Goal: Information Seeking & Learning: Learn about a topic

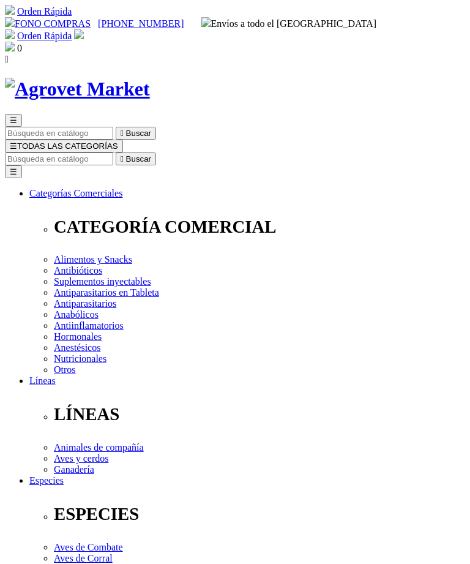
click at [113, 153] on input "Buscar" at bounding box center [59, 159] width 108 height 13
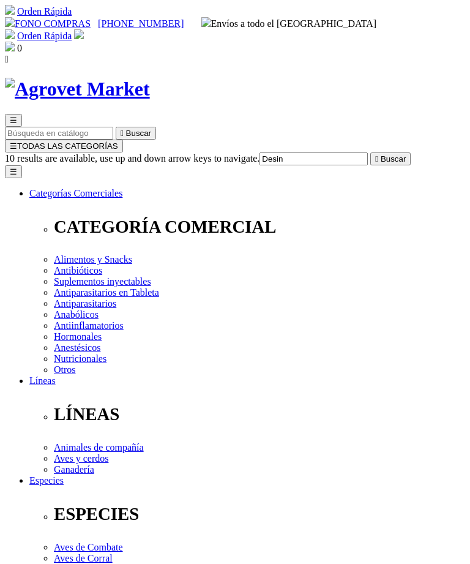
type input "Desin"
click at [411, 153] on button " Buscar" at bounding box center [391, 159] width 40 height 13
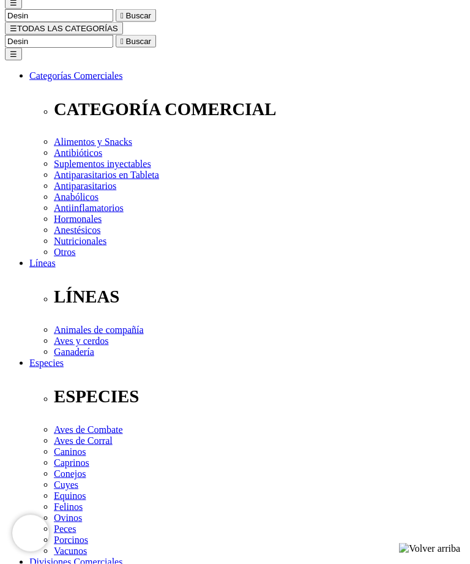
scroll to position [145, 0]
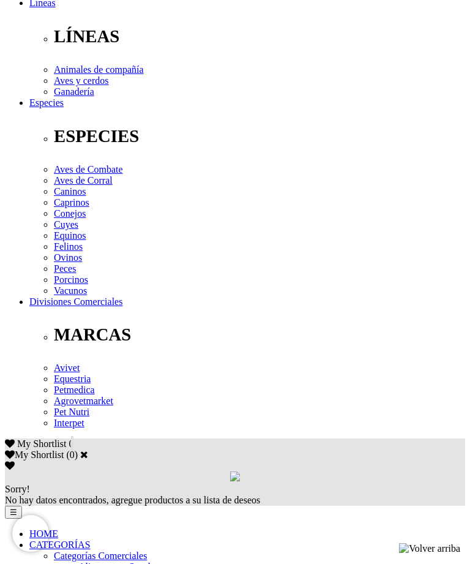
scroll to position [357, 0]
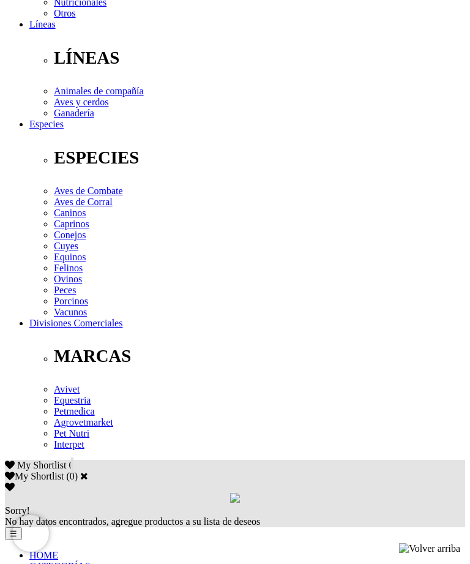
select select "19"
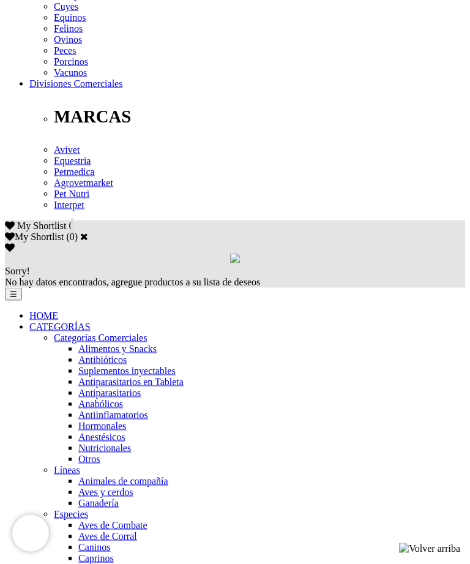
scroll to position [597, 0]
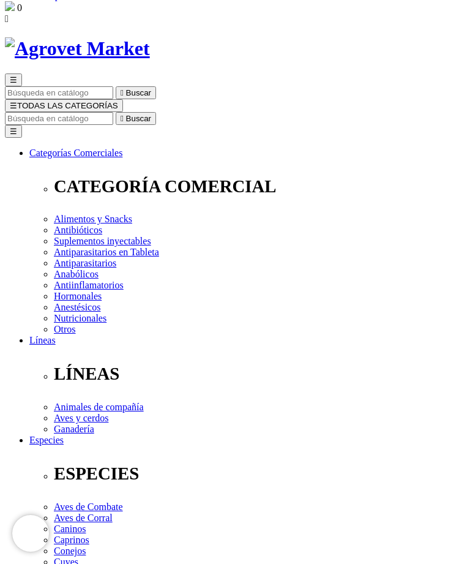
scroll to position [0, 0]
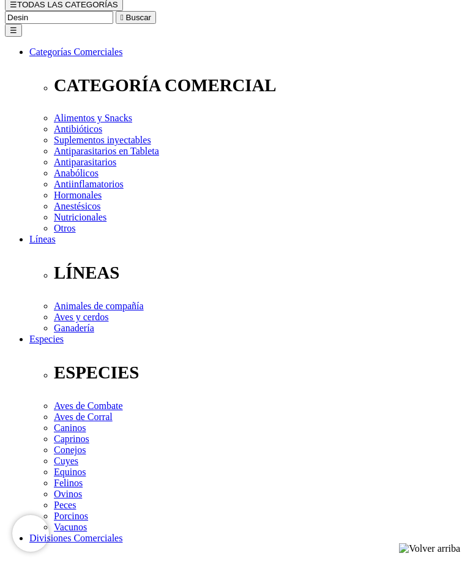
scroll to position [139, 0]
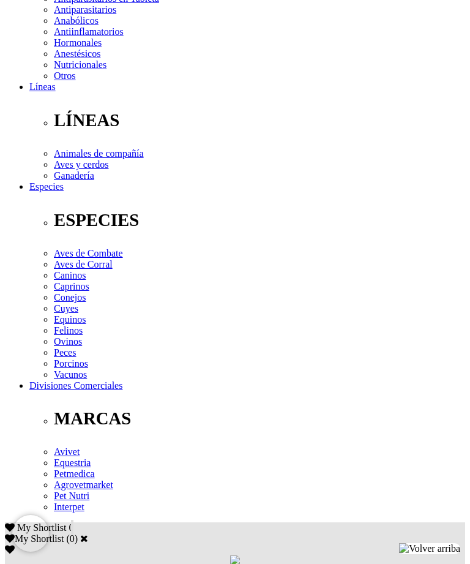
scroll to position [344, 0]
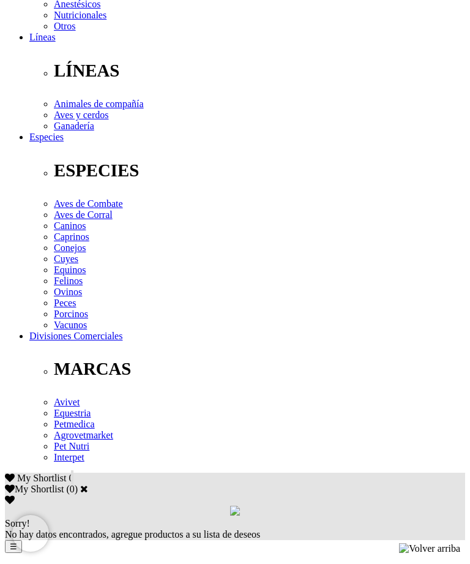
select select "36"
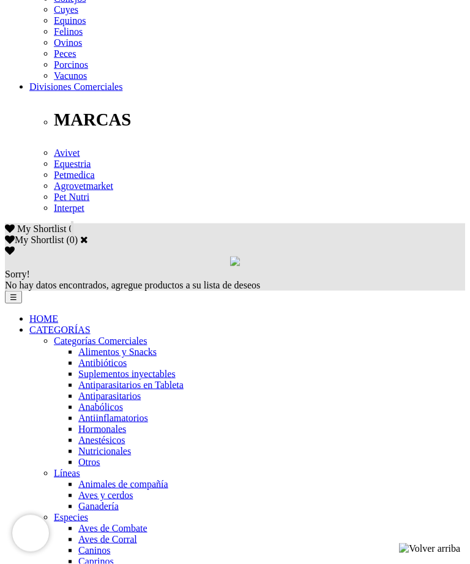
scroll to position [594, 0]
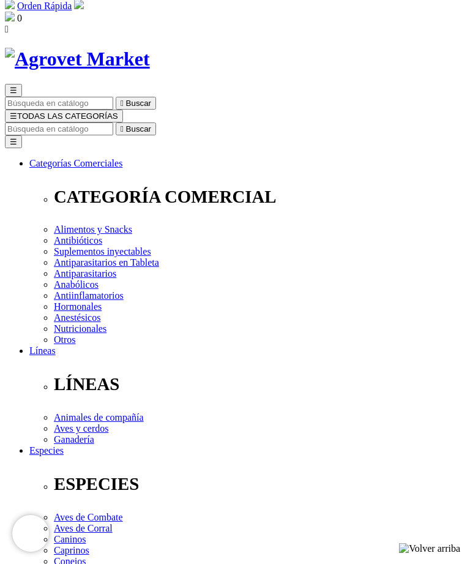
scroll to position [31, 0]
